Goal: Task Accomplishment & Management: Complete application form

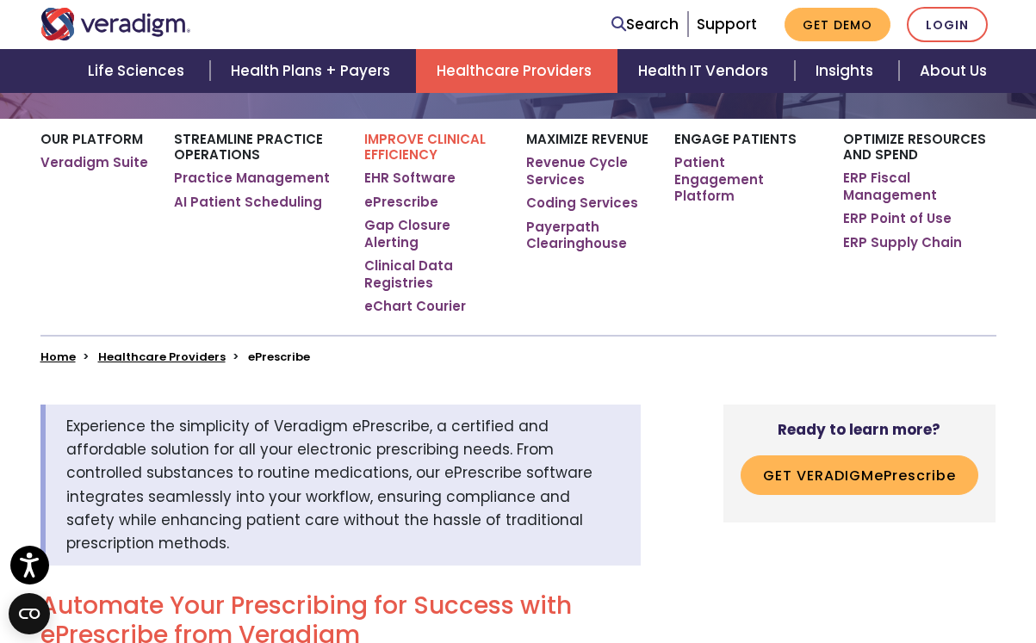
scroll to position [273, 0]
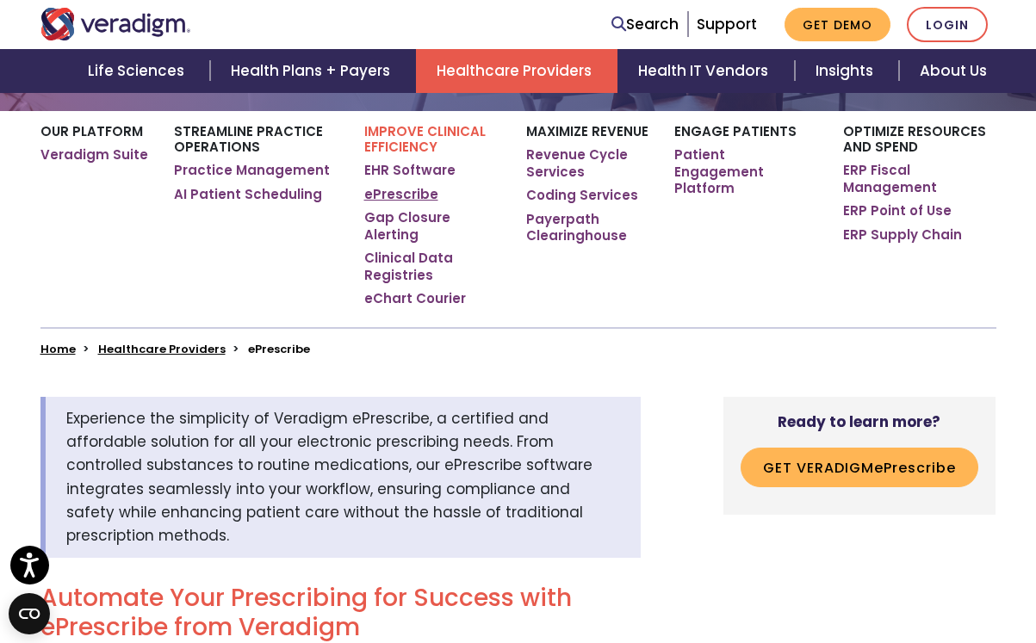
click at [396, 195] on link "ePrescribe" at bounding box center [401, 194] width 74 height 17
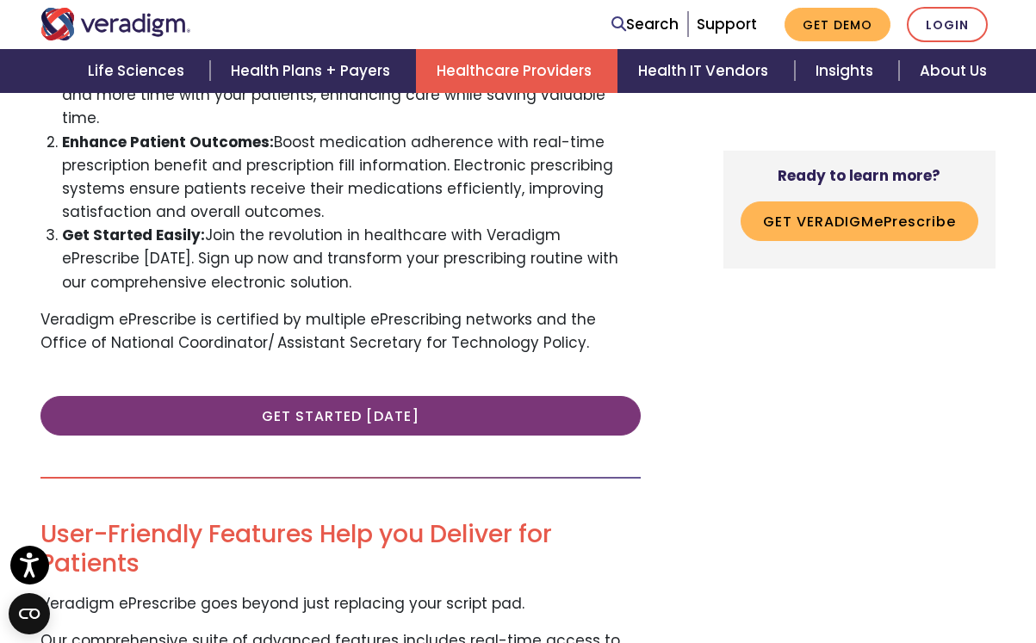
scroll to position [956, 0]
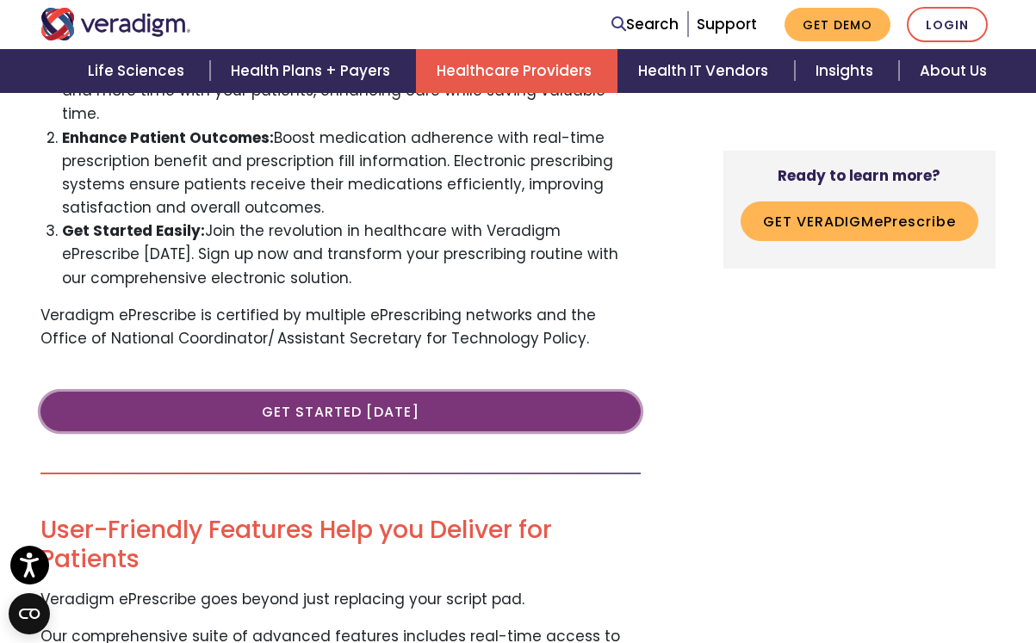
click at [352, 392] on link "Get Started [DATE]" at bounding box center [340, 412] width 600 height 40
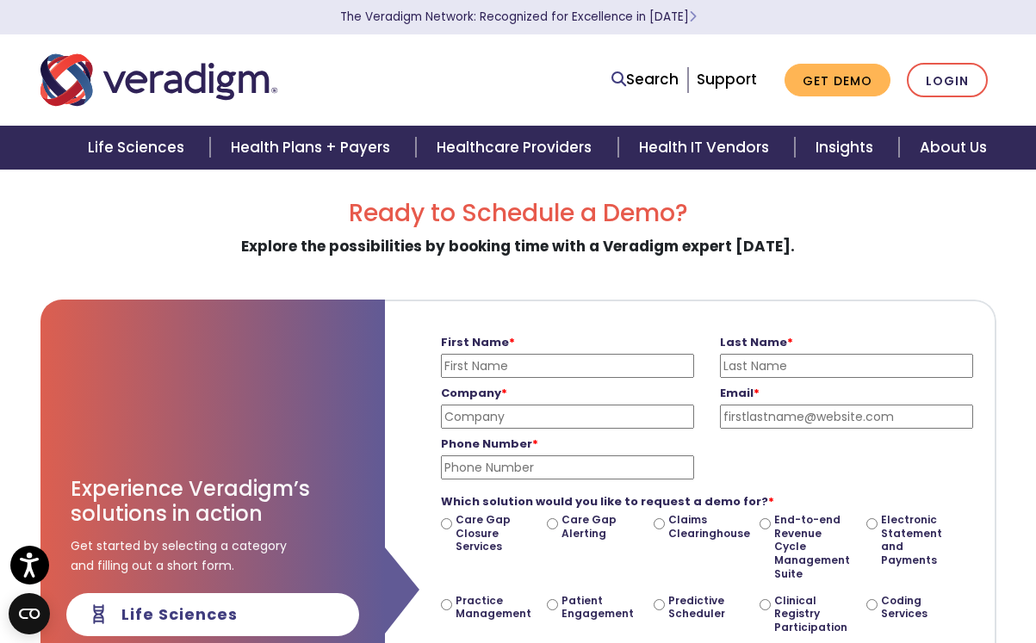
click at [606, 373] on input "First Name *" at bounding box center [567, 366] width 253 height 24
type input "Frank"
type input "Mongillo"
type input "Frank Mongillo, MD"
type input "frankmongillo@mac.com"
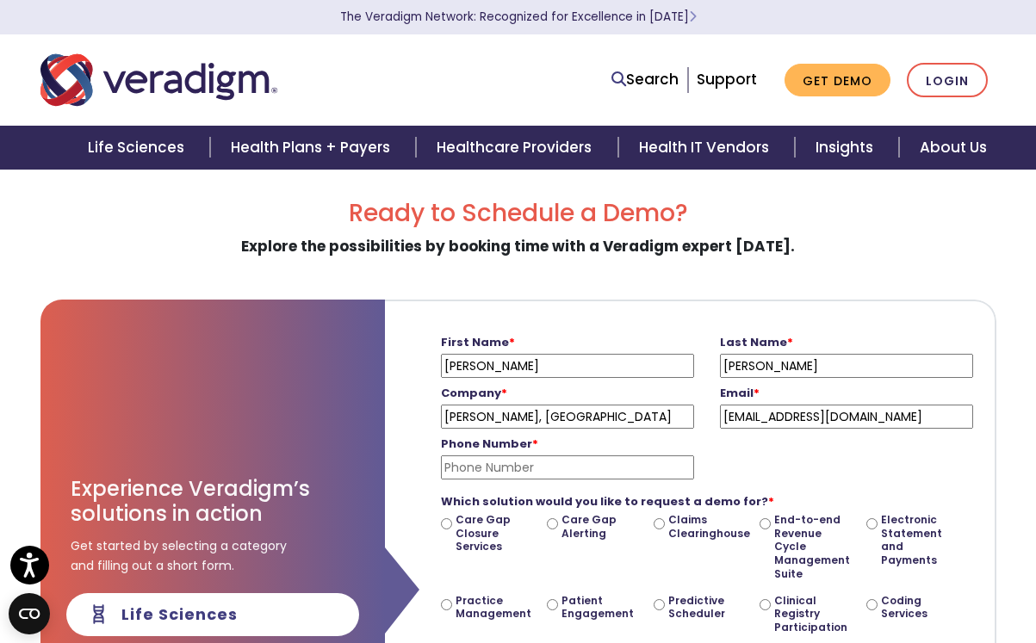
type input "2036402030"
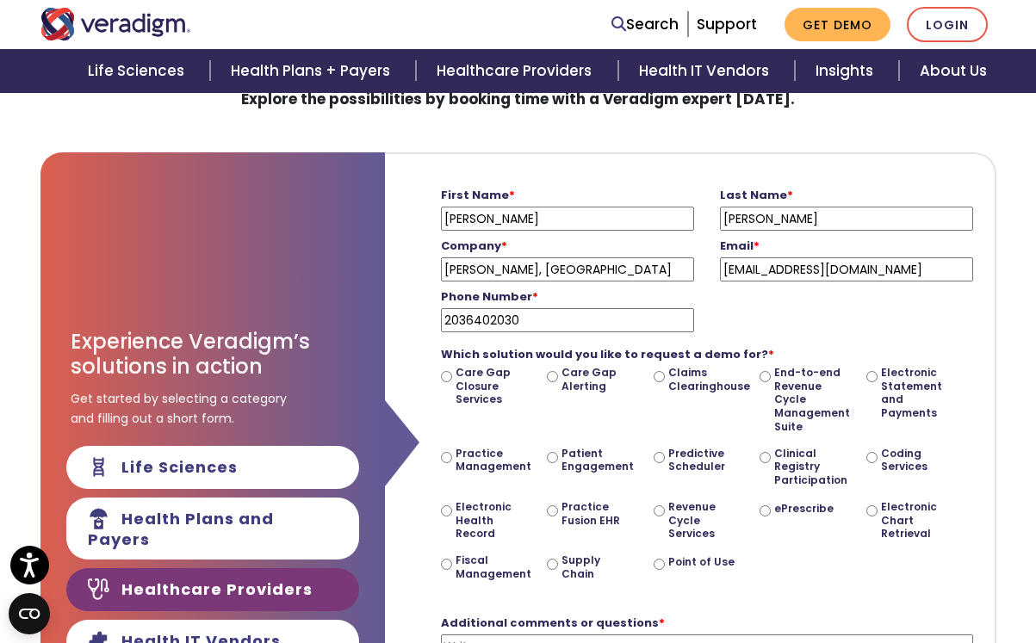
scroll to position [158, 0]
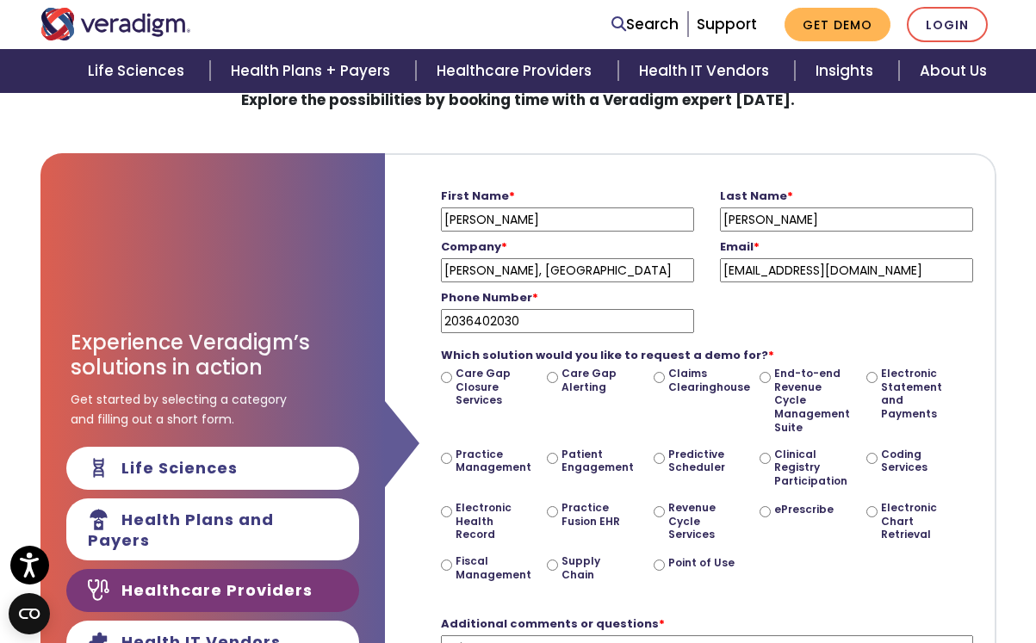
click at [767, 511] on input "ePrescribe" at bounding box center [764, 511] width 11 height 11
radio input "true"
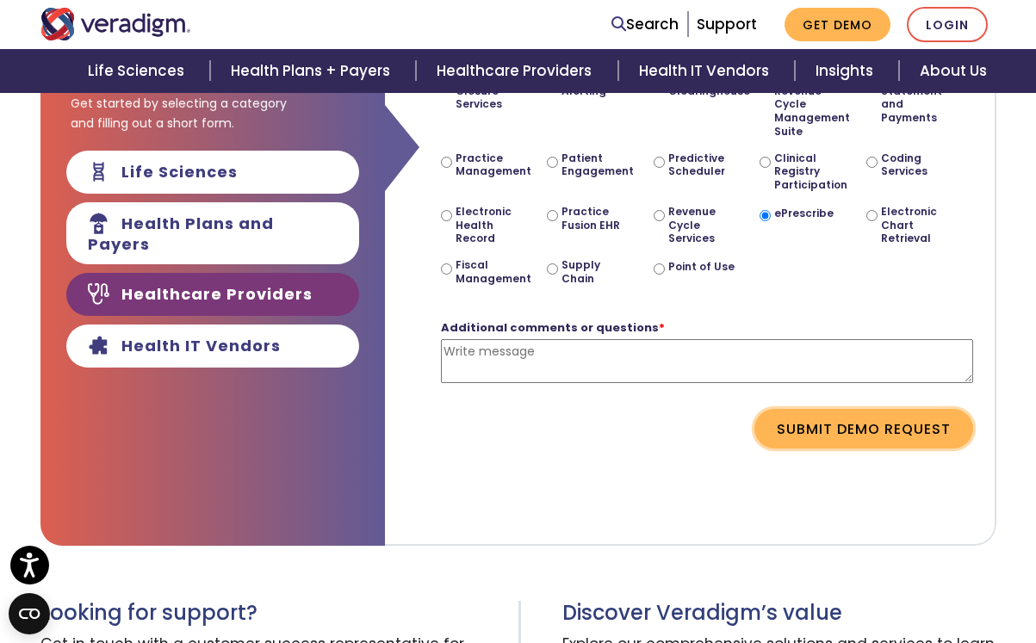
scroll to position [444, 0]
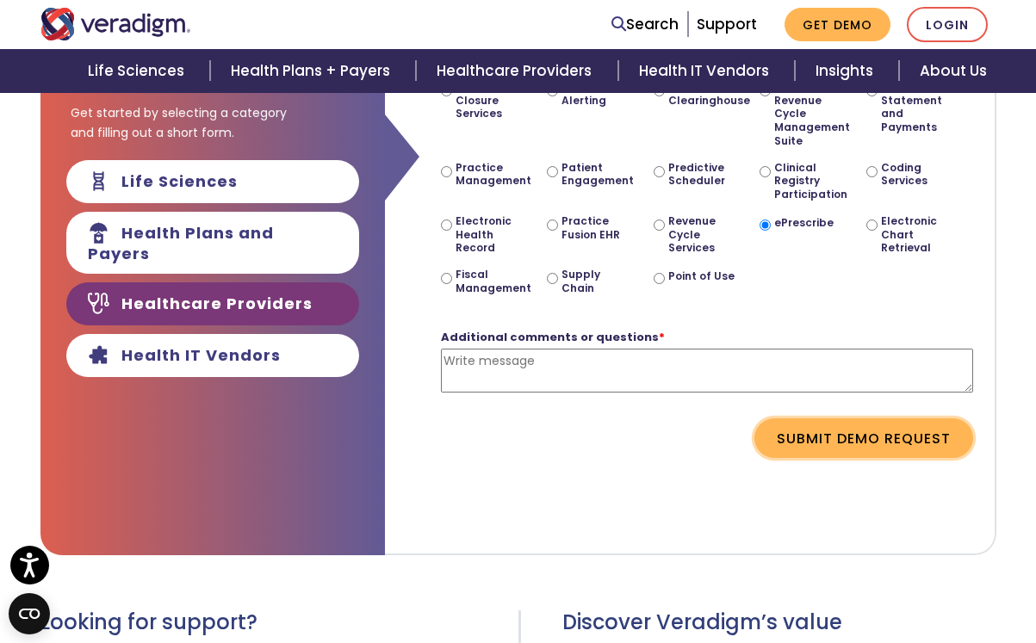
click at [830, 433] on button "Submit Demo Request" at bounding box center [863, 438] width 219 height 40
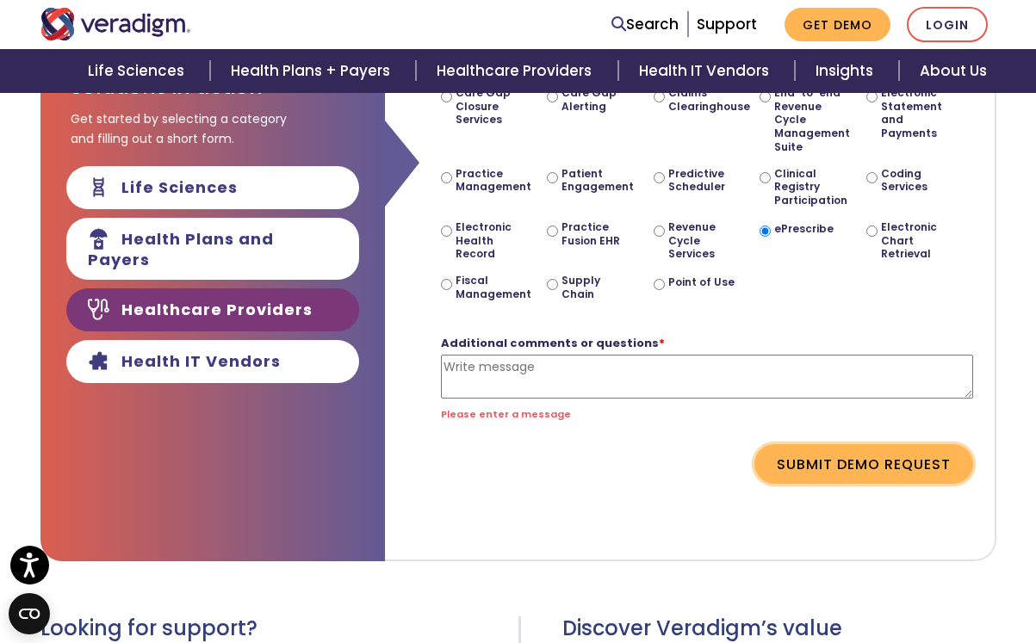
scroll to position [437, 0]
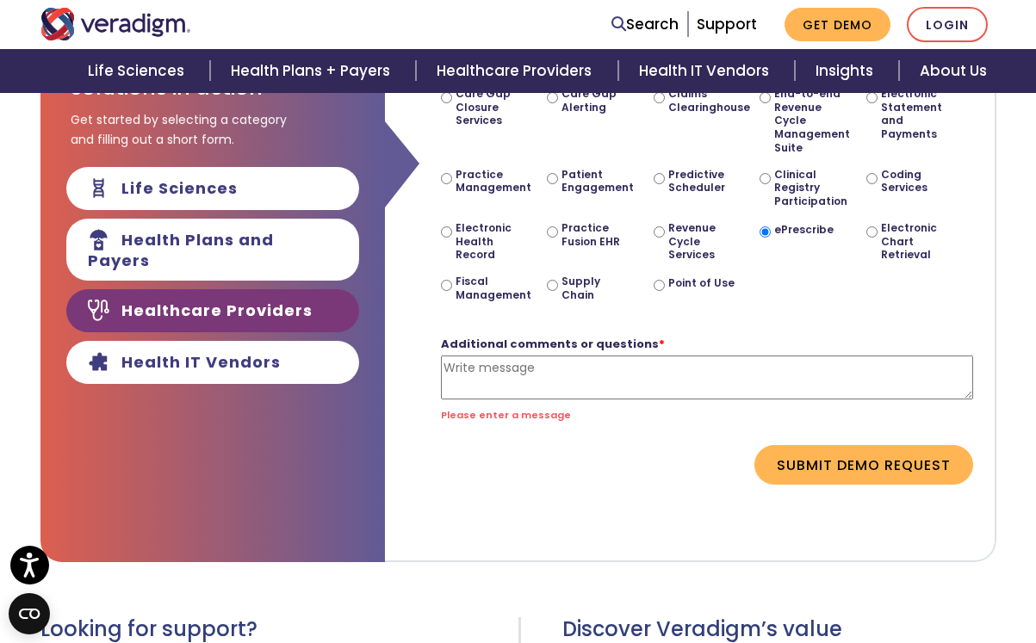
click at [571, 380] on textarea "Additional comments or questions *" at bounding box center [707, 378] width 532 height 44
type textarea "I need an eprescribing system"
click at [875, 471] on form "First Name * Frank Please enter your first name Last Name * Mongillo Please ent…" at bounding box center [690, 192] width 584 height 635
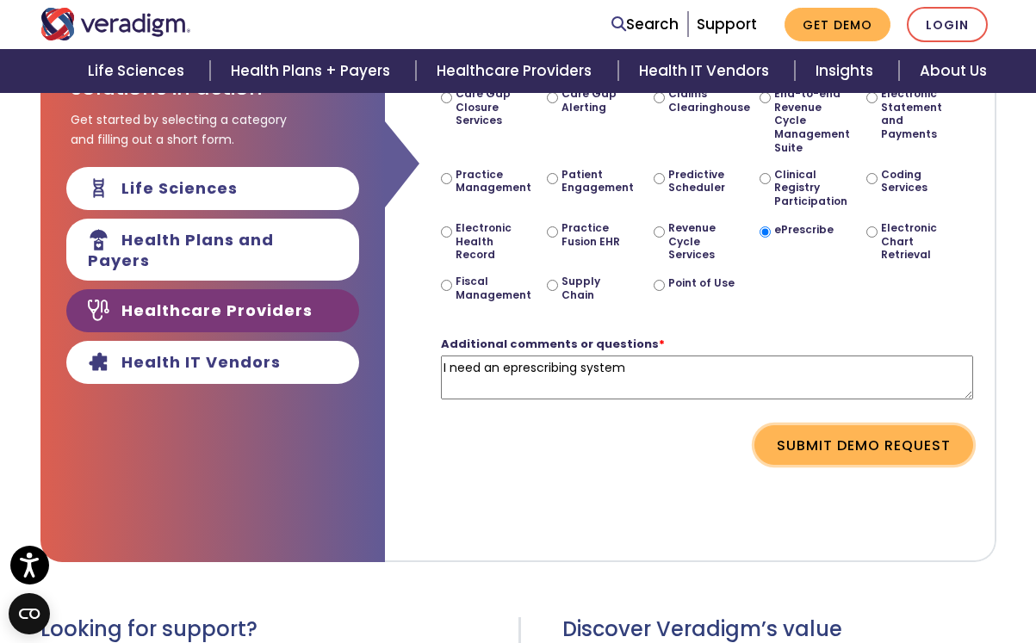
click at [857, 450] on button "Submit Demo Request" at bounding box center [863, 445] width 219 height 40
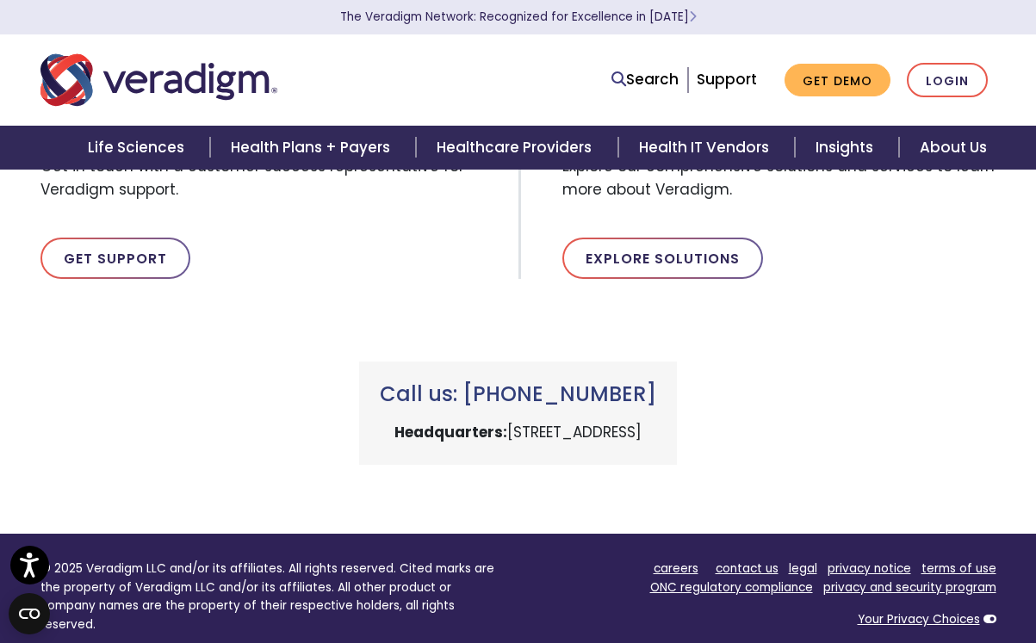
scroll to position [502, 0]
